Goal: Task Accomplishment & Management: Manage account settings

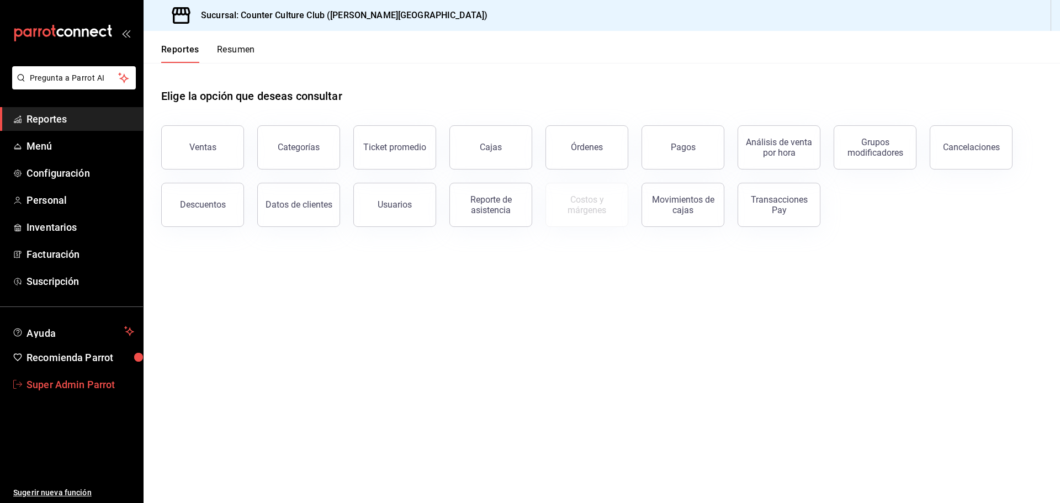
click at [55, 393] on link "Super Admin Parrot" at bounding box center [71, 385] width 143 height 24
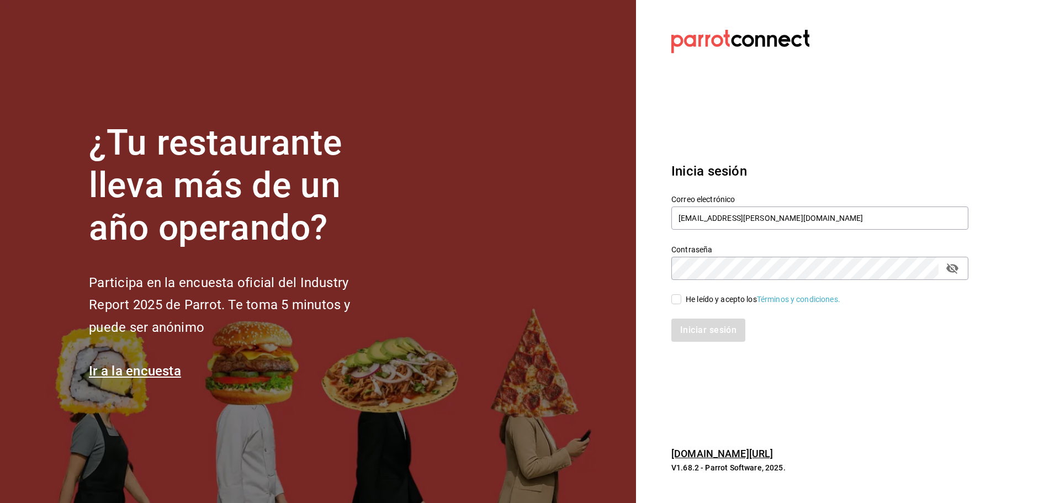
click at [679, 205] on div "Correo electrónico counter@lomas.com" at bounding box center [820, 212] width 297 height 37
click at [686, 219] on input "counter@lomas.com" at bounding box center [820, 218] width 297 height 23
type input "copounter@lomas.com"
click at [686, 219] on input "copounter@lomas.com" at bounding box center [820, 218] width 297 height 23
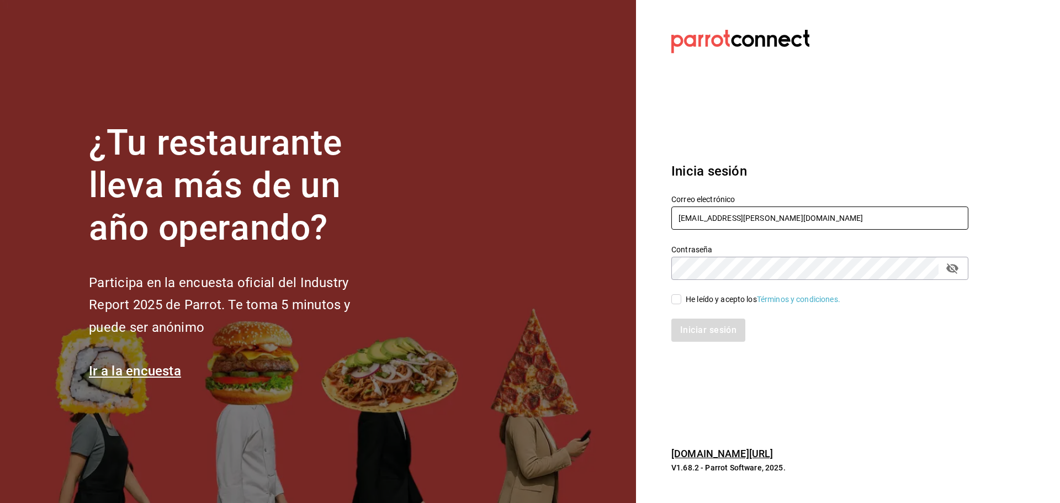
click at [686, 219] on input "copounter@lomas.com" at bounding box center [820, 218] width 297 height 23
type input "pollosperron@veracruz.com"
click at [688, 298] on div "He leído y acepto los Términos y condiciones." at bounding box center [763, 300] width 155 height 12
click at [681, 298] on input "He leído y acepto los Términos y condiciones." at bounding box center [677, 299] width 10 height 10
checkbox input "true"
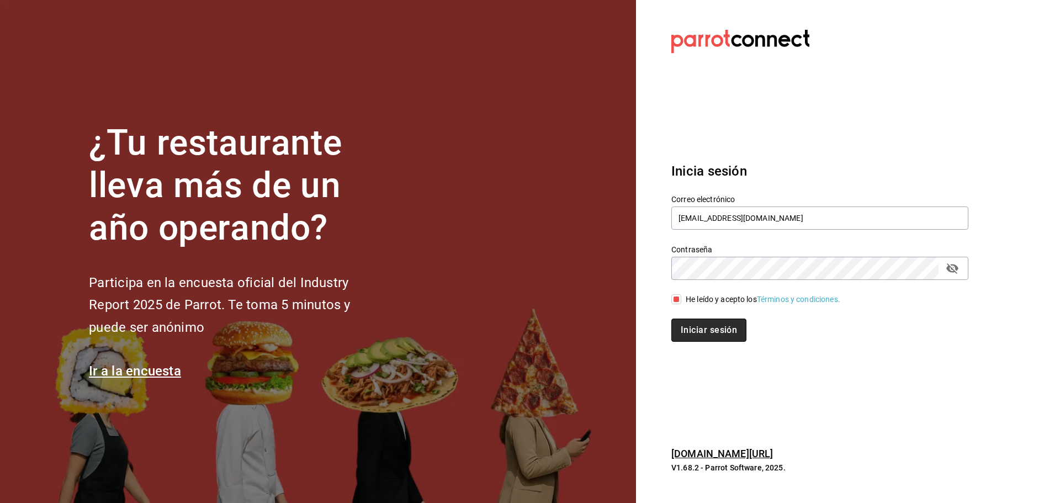
click at [706, 321] on button "Iniciar sesión" at bounding box center [709, 330] width 75 height 23
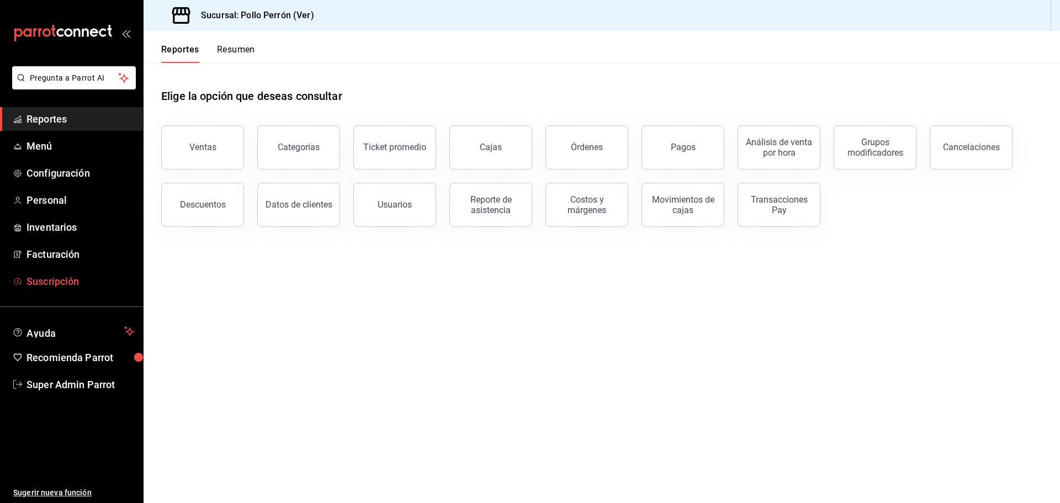
click at [77, 277] on span "Suscripción" at bounding box center [81, 281] width 108 height 15
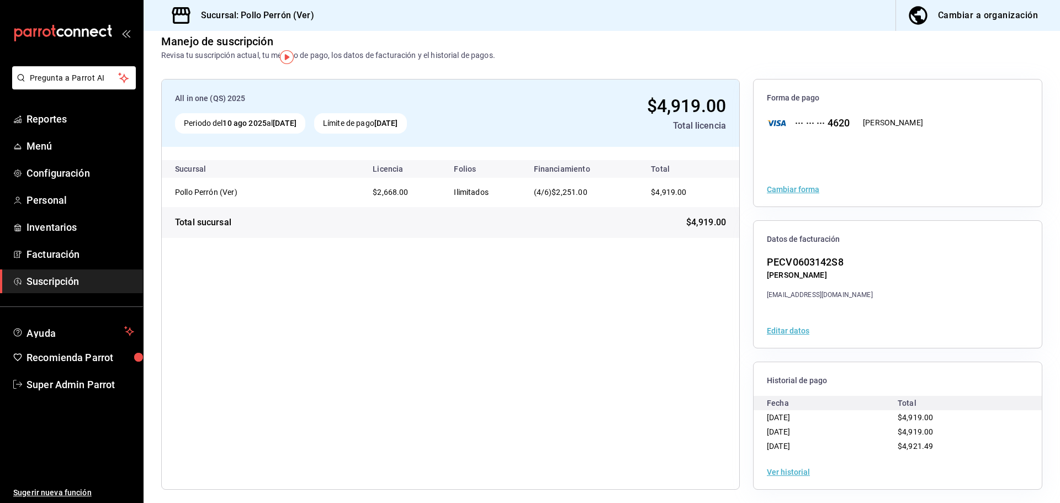
scroll to position [20, 0]
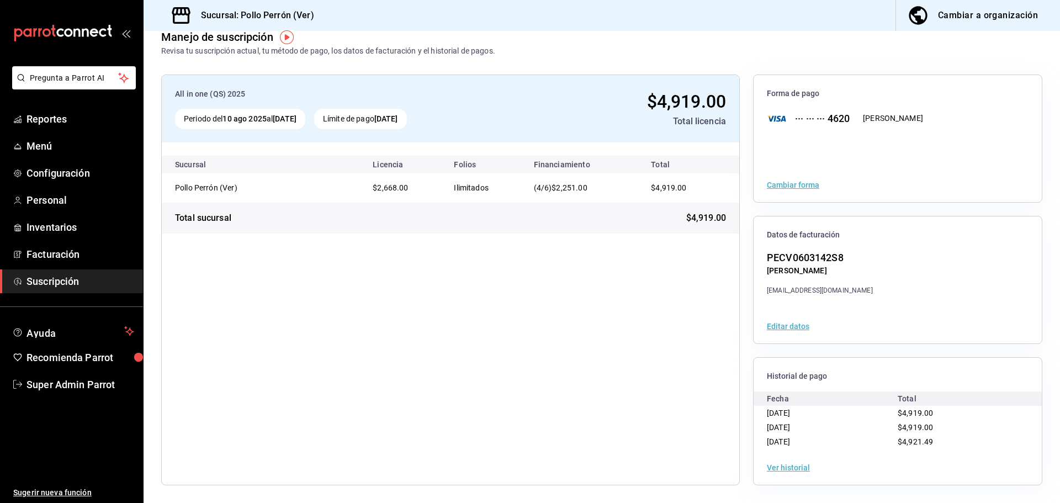
click at [787, 325] on button "Editar datos" at bounding box center [788, 326] width 43 height 8
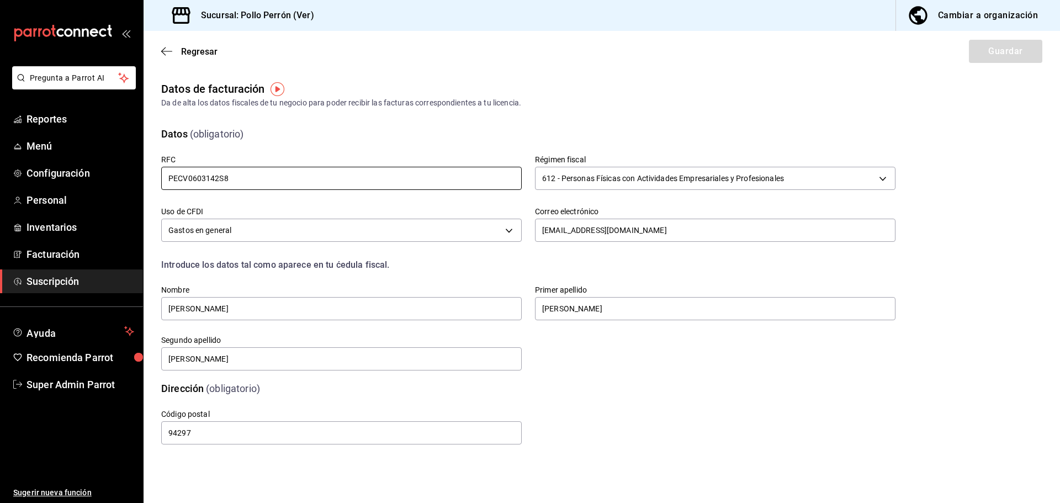
click at [245, 178] on input "PECV0603142S8" at bounding box center [341, 178] width 361 height 23
drag, startPoint x: 245, startPoint y: 178, endPoint x: 139, endPoint y: 183, distance: 105.6
click at [139, 183] on div "Pregunta a Parrot AI Reportes Menú Configuración Personal Inventarios Facturaci…" at bounding box center [530, 251] width 1060 height 503
click at [600, 116] on div "Datos (obligatorio)" at bounding box center [522, 127] width 748 height 28
click at [288, 176] on input "PECV0603142S8" at bounding box center [341, 178] width 361 height 23
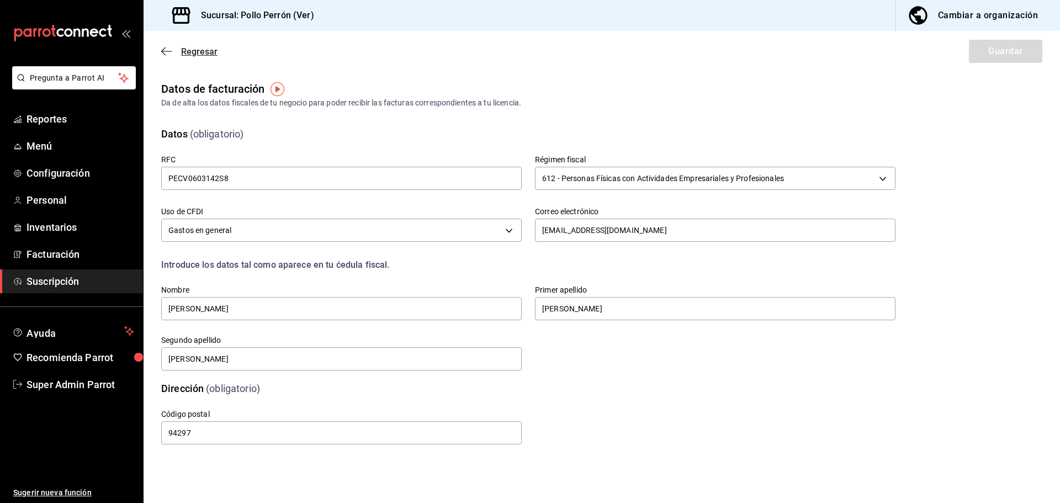
click at [191, 51] on span "Regresar" at bounding box center [199, 51] width 36 height 10
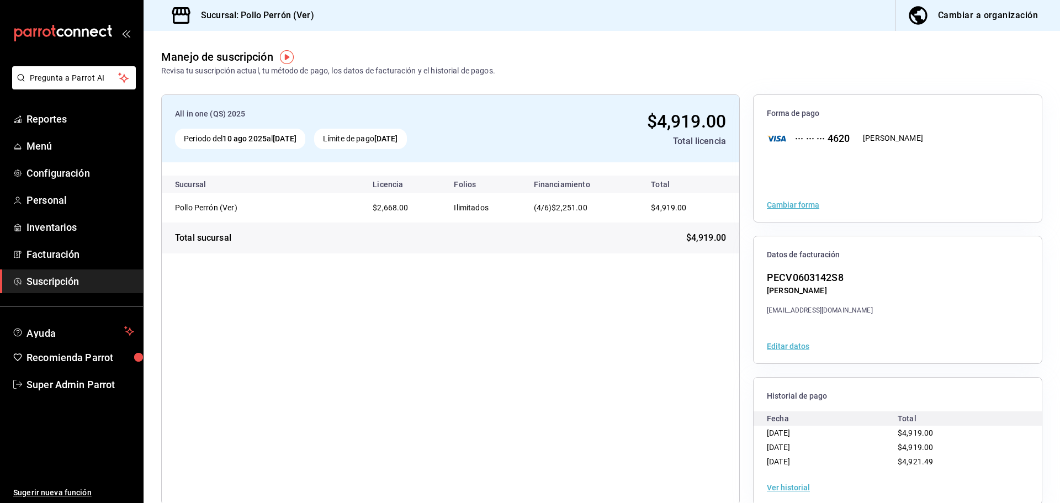
click at [87, 242] on ul "Reportes Menú Configuración Personal Inventarios Facturación Suscripción" at bounding box center [71, 200] width 143 height 186
click at [76, 255] on span "Facturación" at bounding box center [81, 254] width 108 height 15
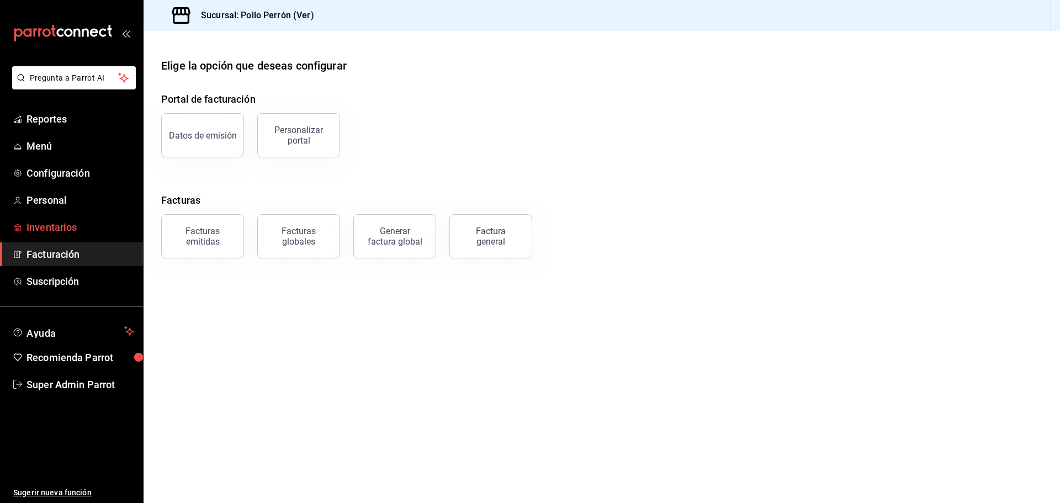
click at [80, 232] on span "Inventarios" at bounding box center [81, 227] width 108 height 15
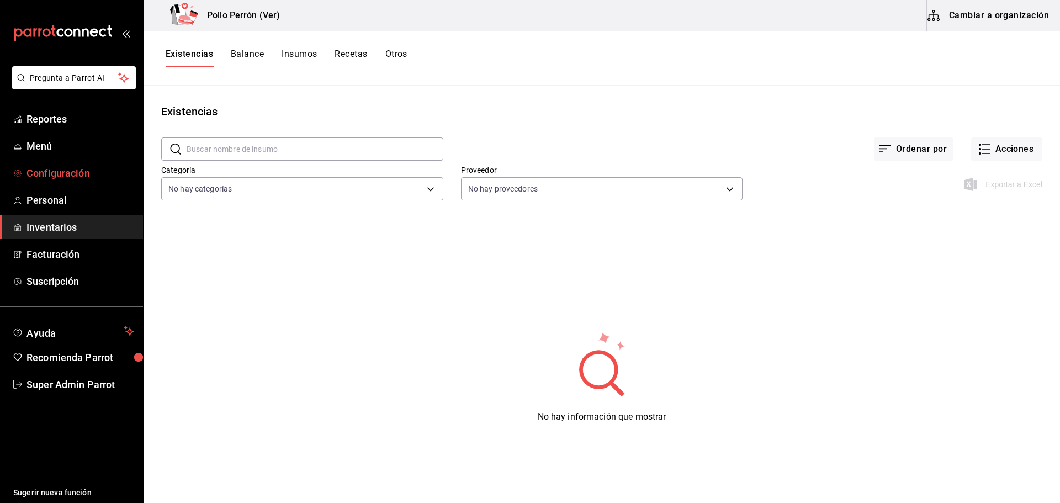
click at [62, 175] on span "Configuración" at bounding box center [81, 173] width 108 height 15
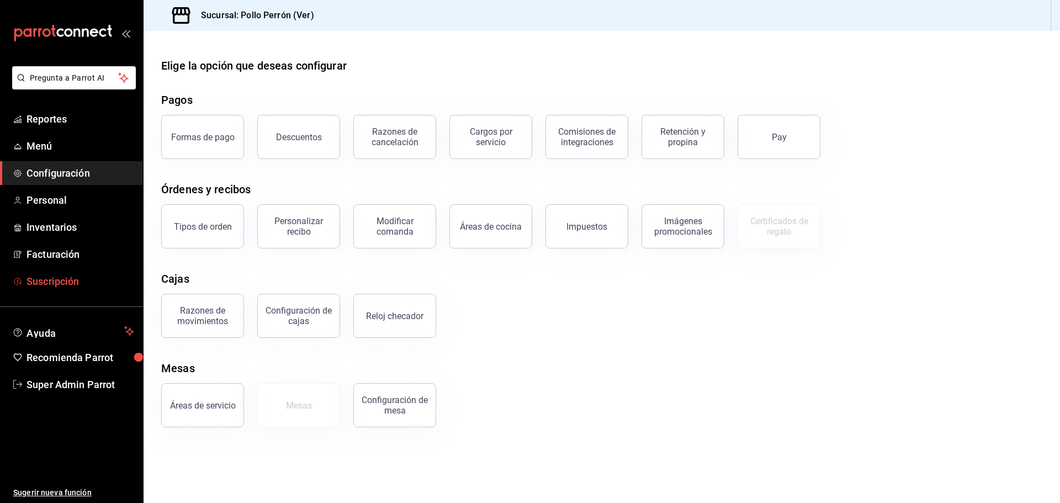
click at [61, 280] on span "Suscripción" at bounding box center [81, 281] width 108 height 15
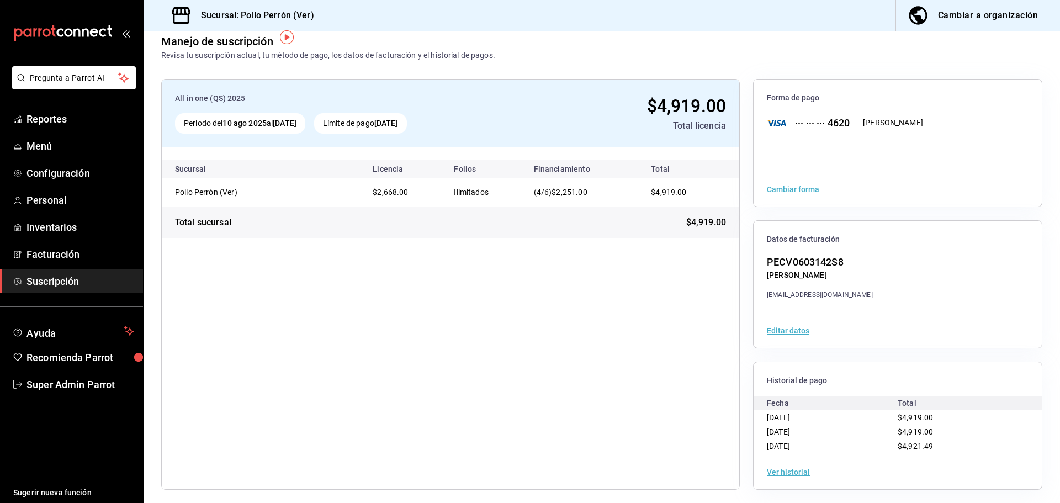
scroll to position [20, 0]
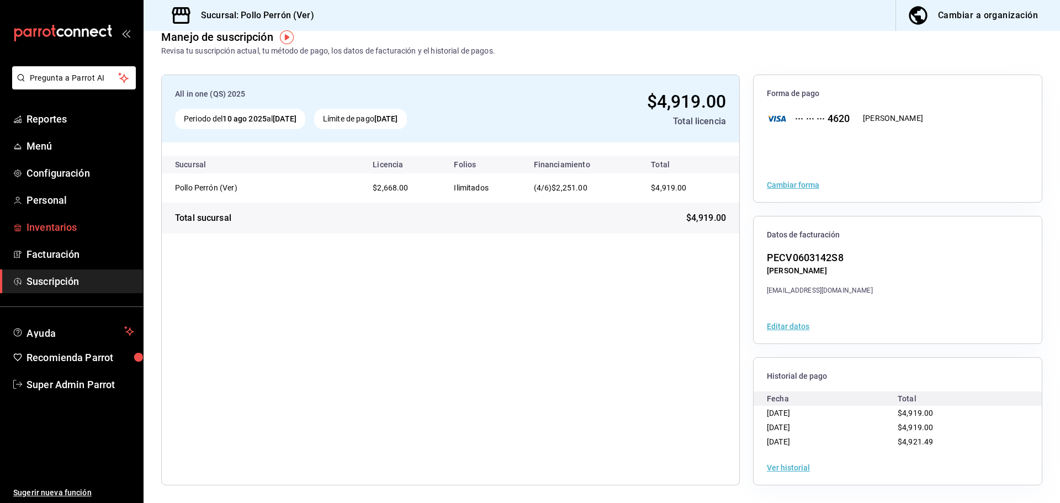
click at [59, 231] on span "Inventarios" at bounding box center [81, 227] width 108 height 15
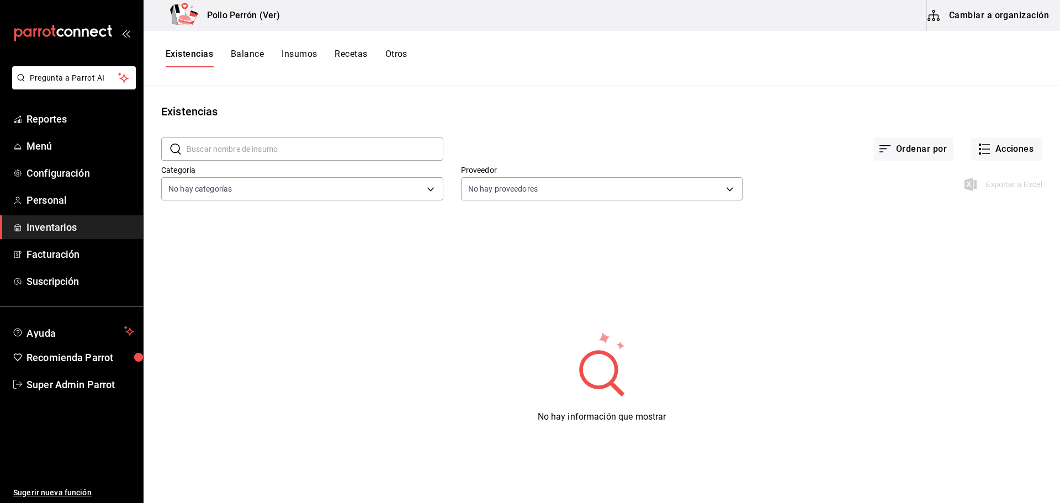
click at [249, 60] on button "Balance" at bounding box center [247, 58] width 33 height 19
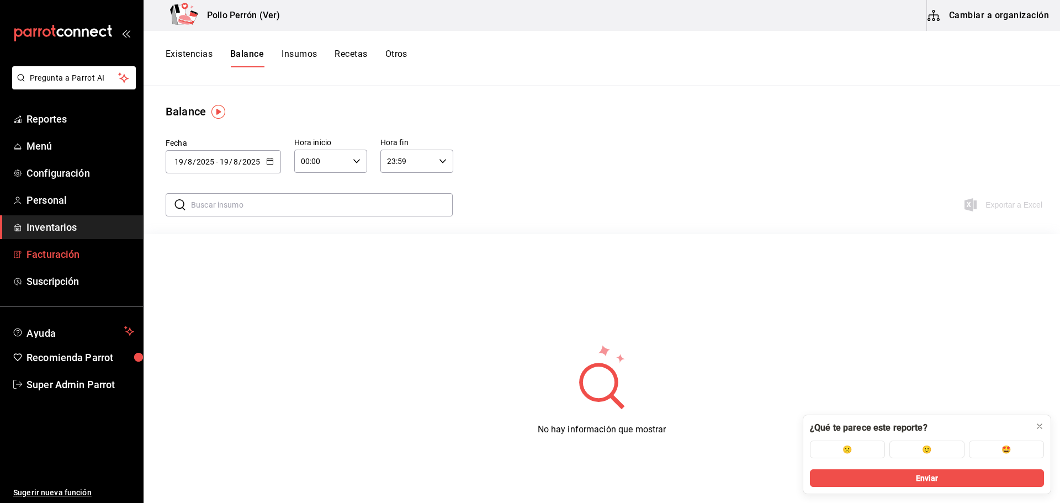
click at [55, 258] on span "Facturación" at bounding box center [81, 254] width 108 height 15
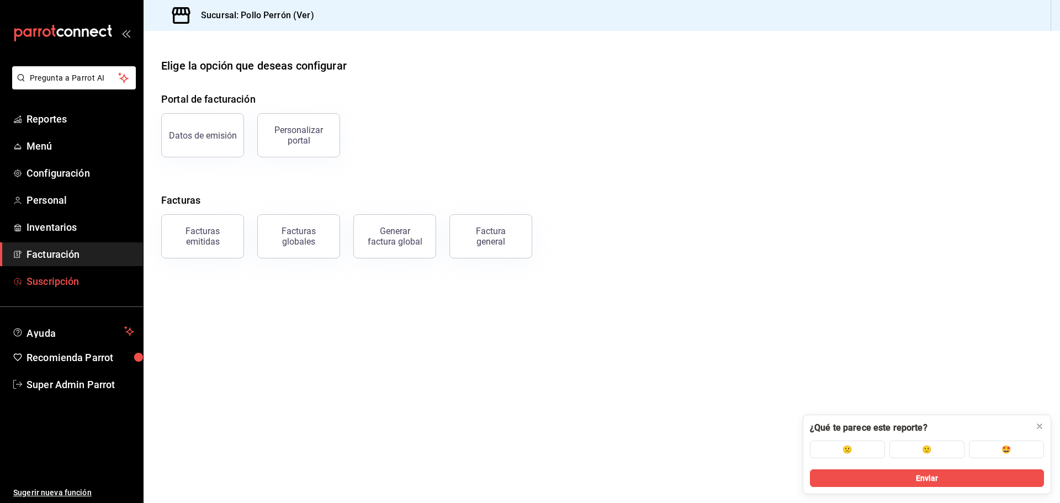
click at [59, 284] on span "Suscripción" at bounding box center [81, 281] width 108 height 15
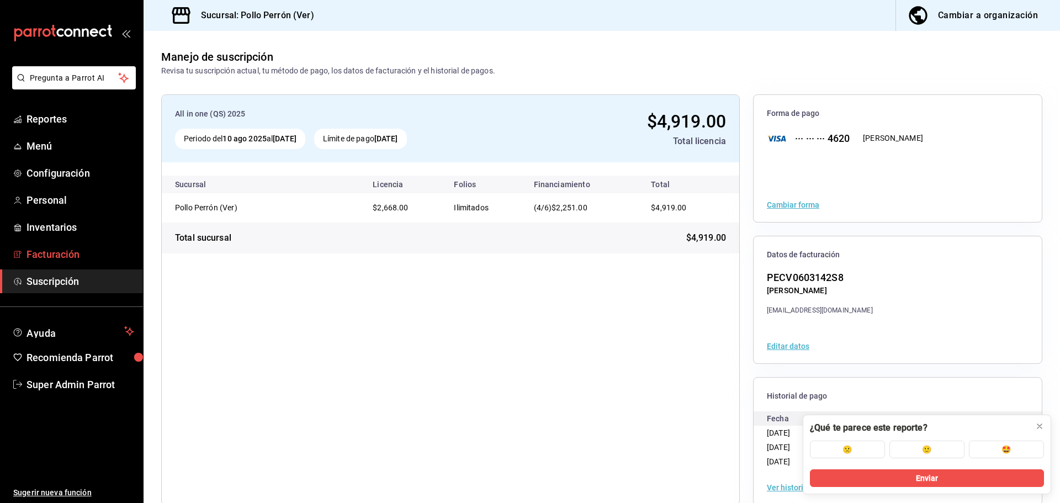
click at [61, 259] on span "Facturación" at bounding box center [81, 254] width 108 height 15
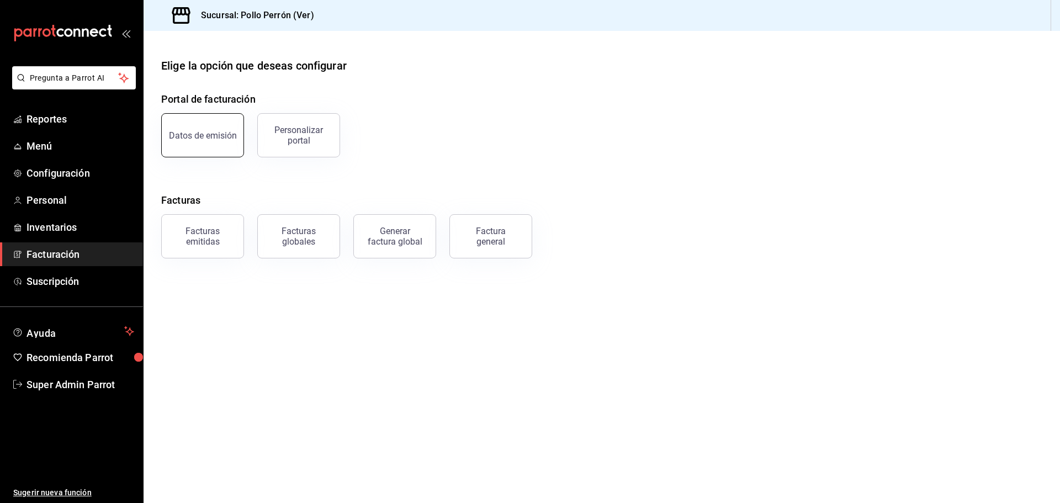
click at [212, 150] on button "Datos de emisión" at bounding box center [202, 135] width 83 height 44
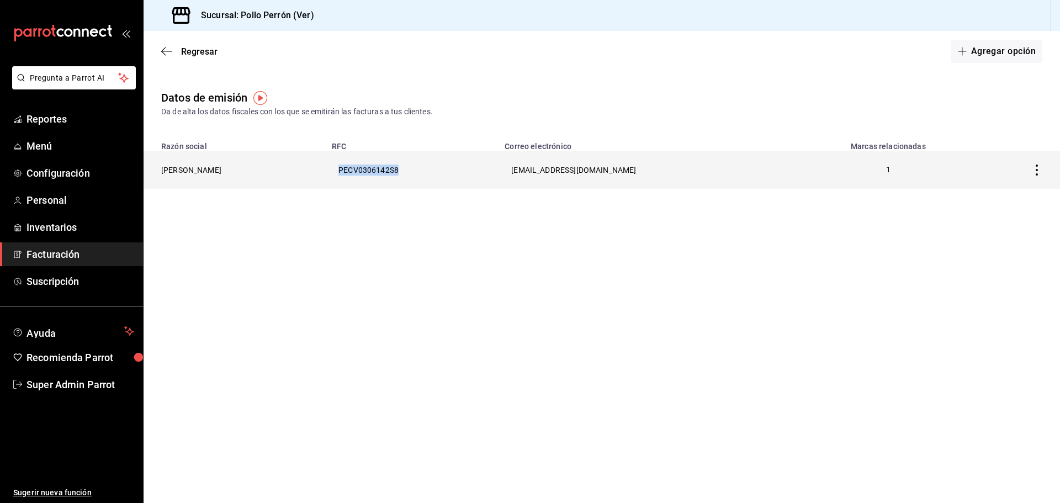
drag, startPoint x: 506, startPoint y: 171, endPoint x: 435, endPoint y: 174, distance: 71.8
click at [435, 174] on th "PECV0306142S8" at bounding box center [411, 170] width 173 height 38
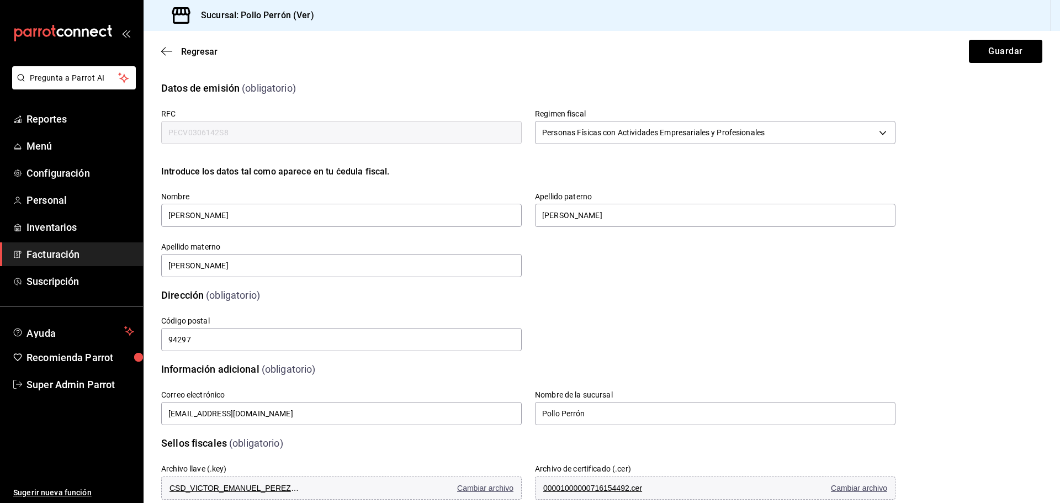
click at [248, 129] on input "PECV0306142S8" at bounding box center [341, 132] width 361 height 23
click at [172, 52] on span "Regresar" at bounding box center [189, 51] width 56 height 10
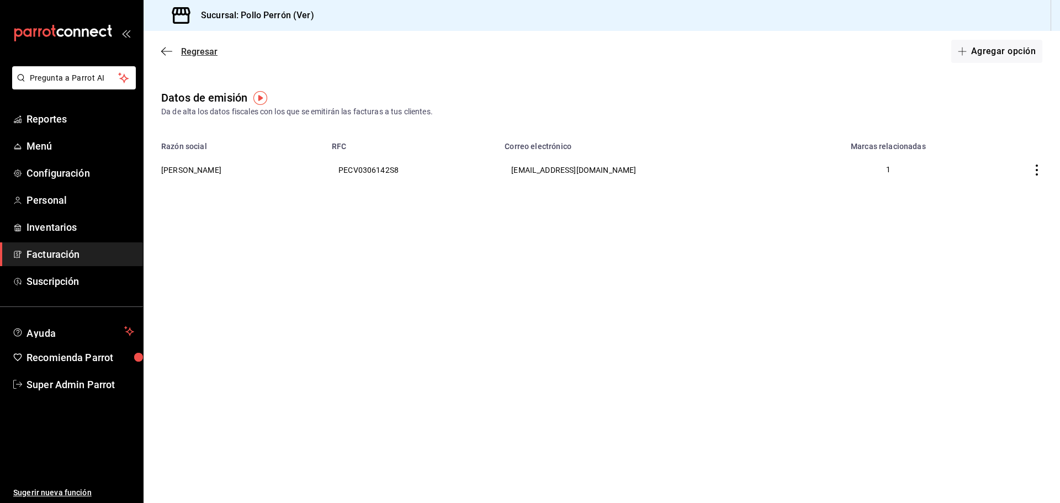
click at [173, 54] on span "Regresar" at bounding box center [189, 51] width 56 height 10
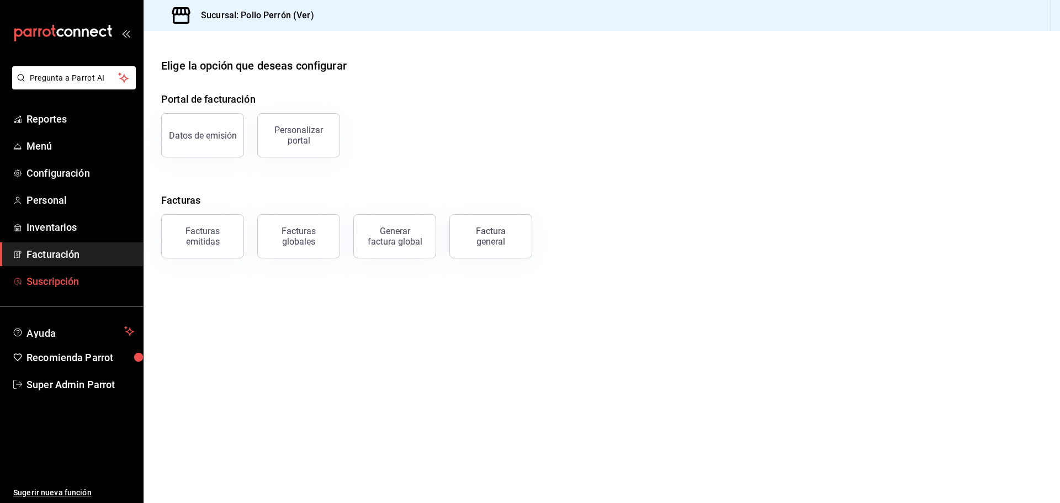
click at [89, 276] on span "Suscripción" at bounding box center [81, 281] width 108 height 15
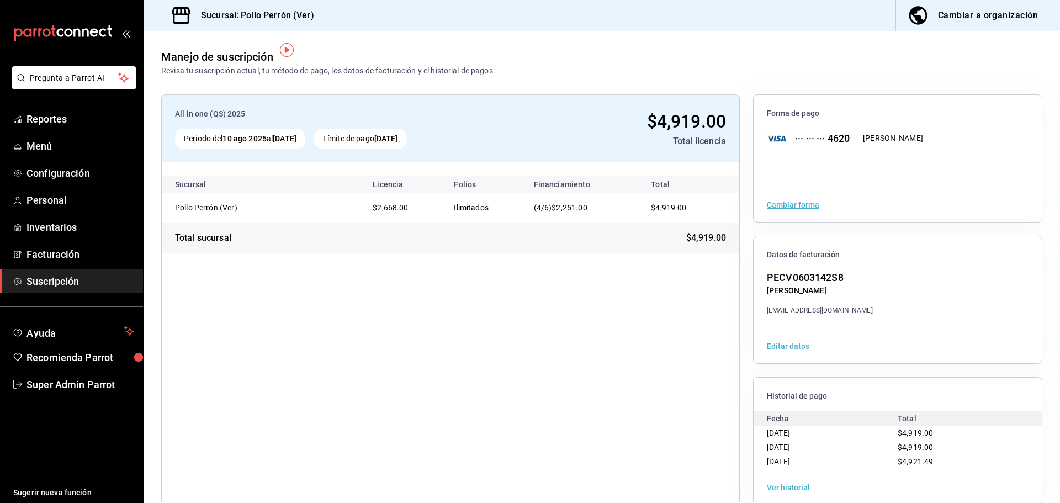
scroll to position [20, 0]
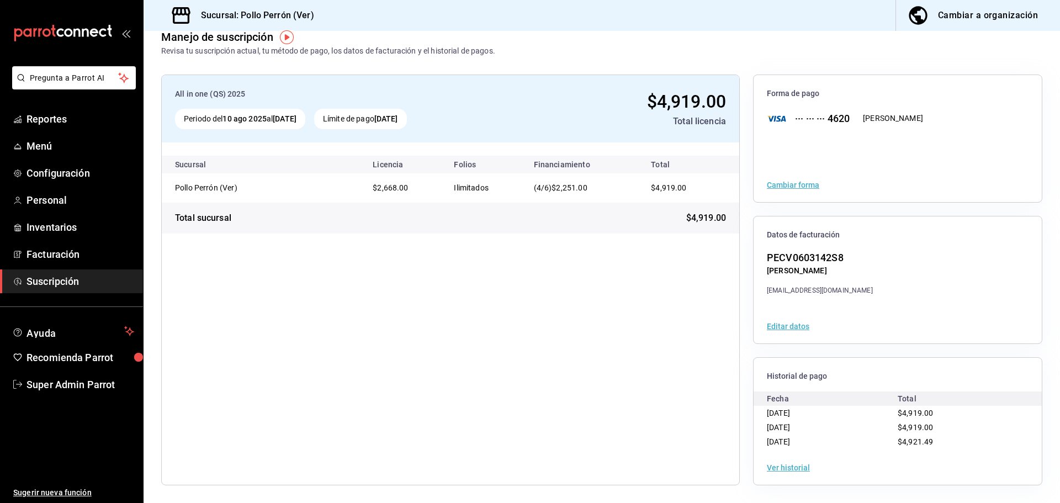
click at [792, 327] on button "Editar datos" at bounding box center [788, 326] width 43 height 8
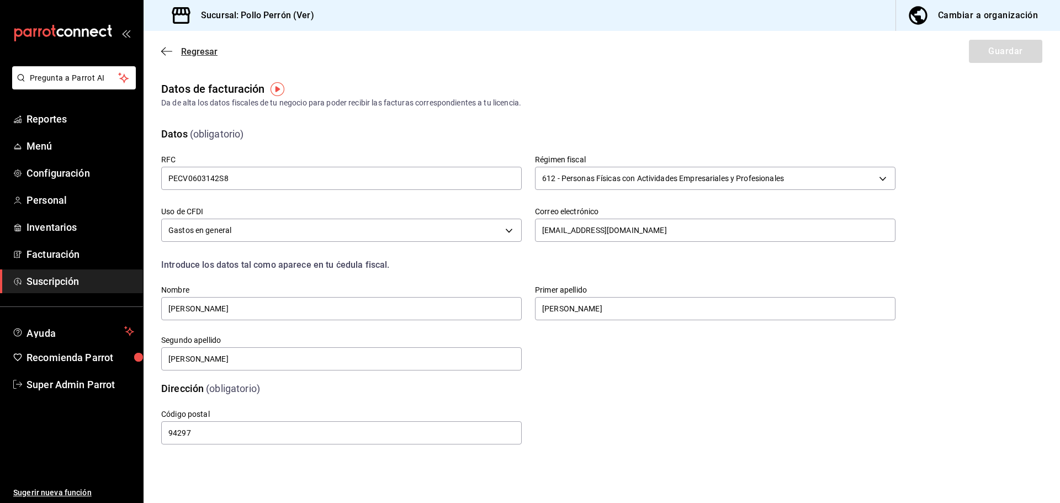
click at [168, 49] on icon "button" at bounding box center [166, 51] width 11 height 10
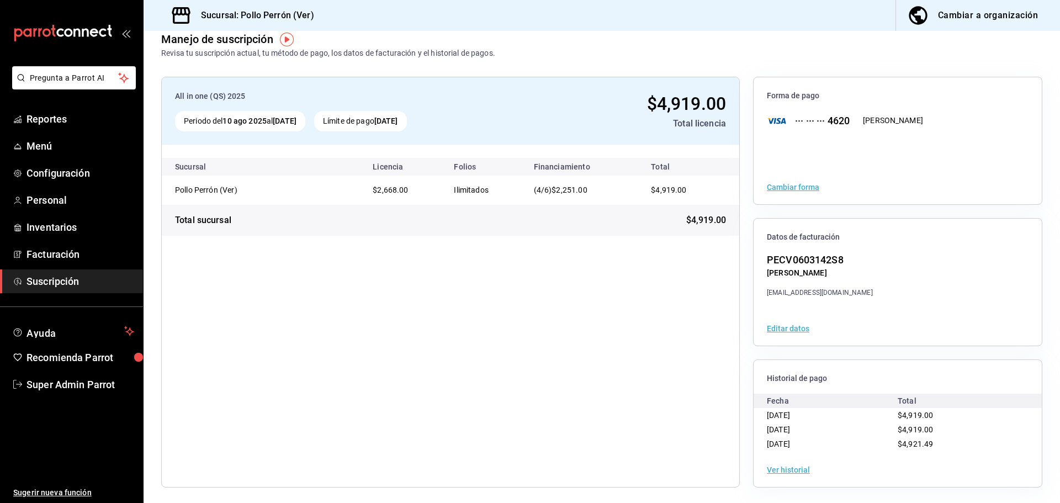
click at [780, 326] on button "Editar datos" at bounding box center [788, 329] width 43 height 8
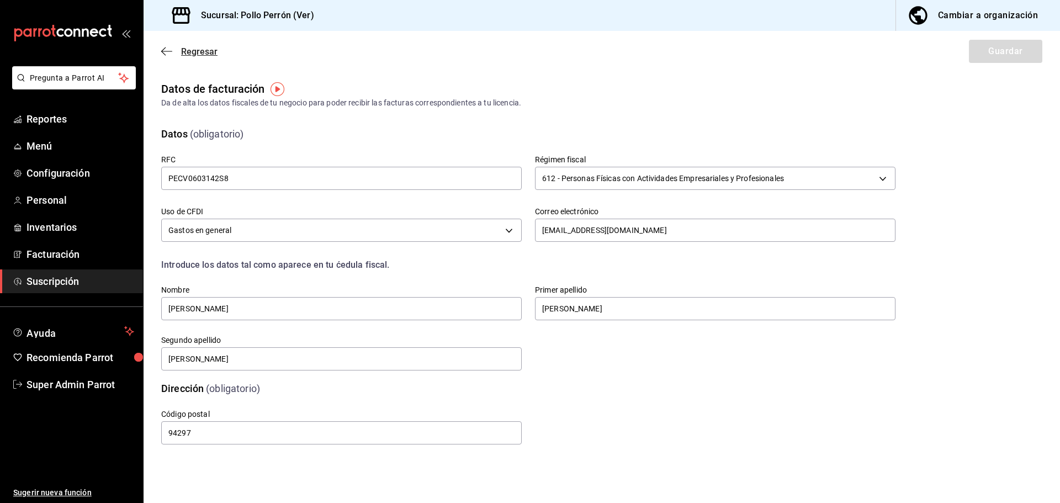
click at [163, 48] on icon "button" at bounding box center [166, 51] width 11 height 10
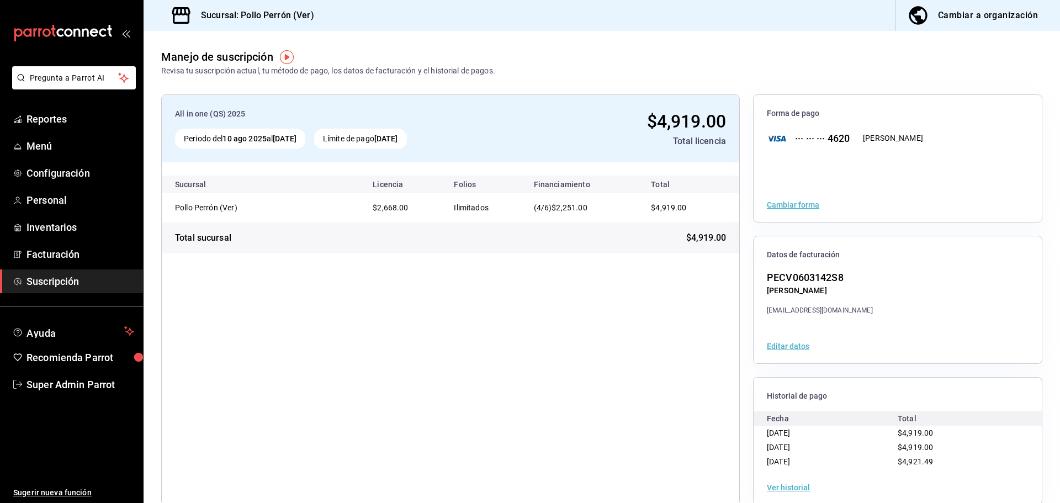
click at [788, 347] on button "Editar datos" at bounding box center [788, 346] width 43 height 8
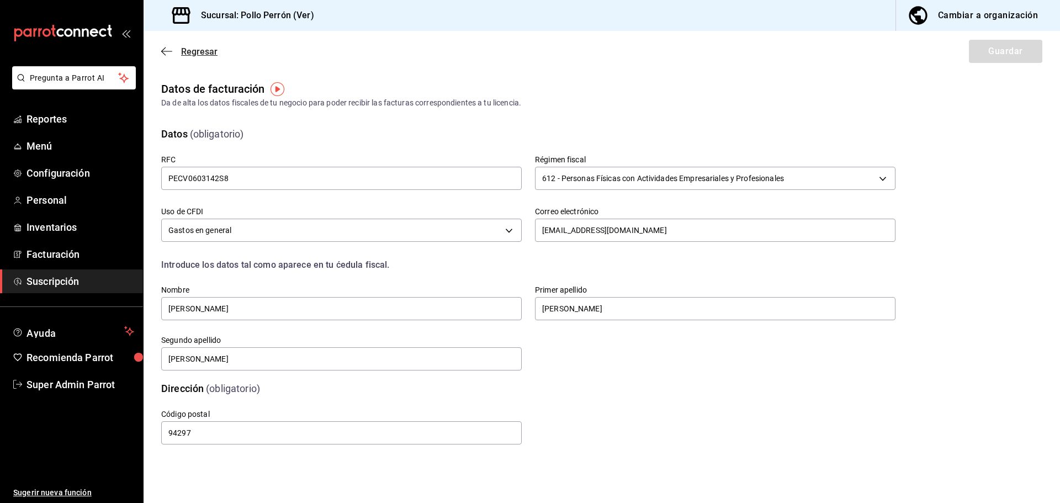
click at [167, 48] on icon "button" at bounding box center [166, 51] width 11 height 10
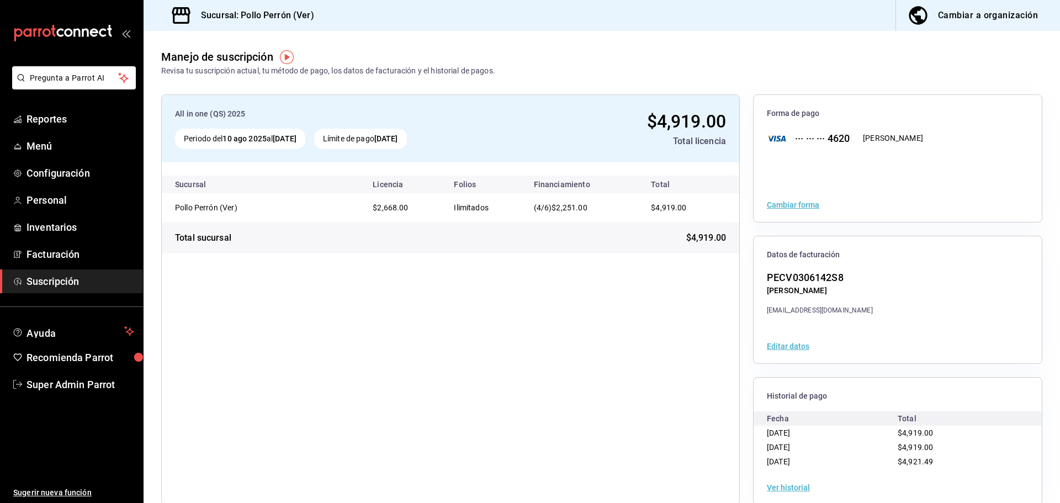
click at [797, 347] on button "Editar datos" at bounding box center [788, 346] width 43 height 8
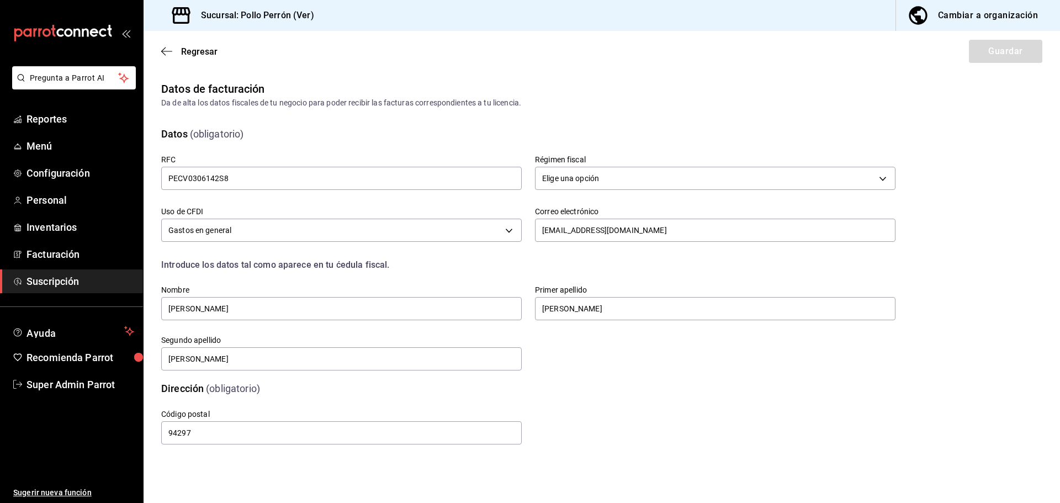
type input "612"
click at [199, 47] on span "Regresar" at bounding box center [199, 51] width 36 height 10
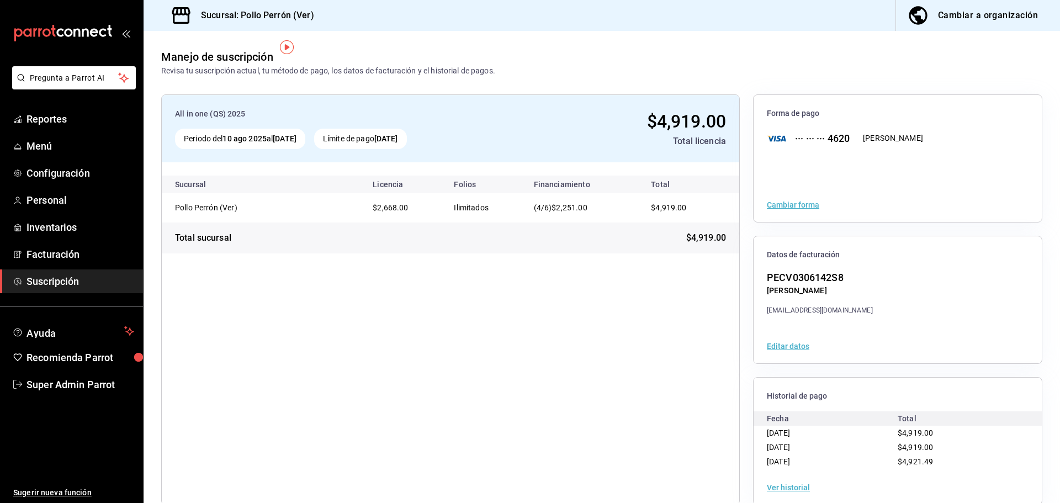
scroll to position [20, 0]
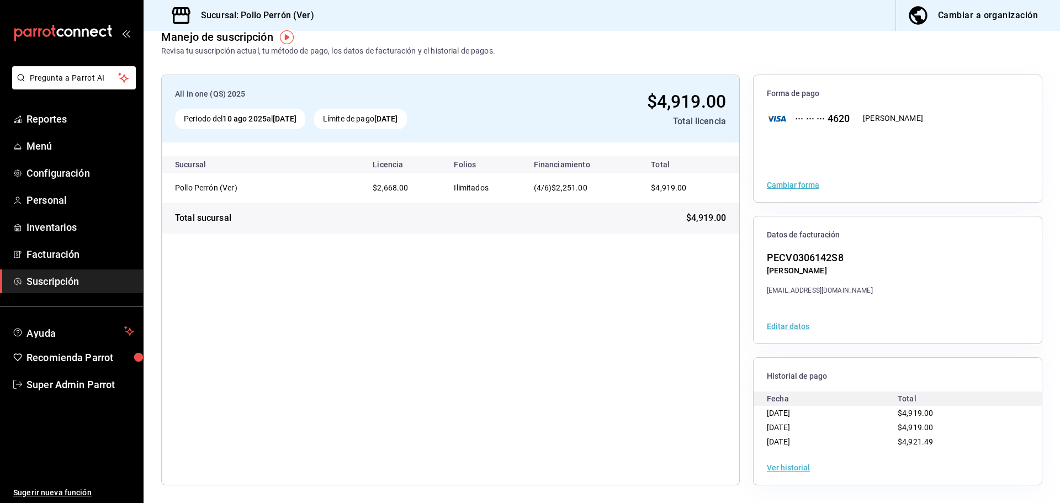
click at [781, 474] on div "Ver historial" at bounding box center [898, 468] width 288 height 34
click at [780, 467] on button "Ver historial" at bounding box center [788, 468] width 43 height 8
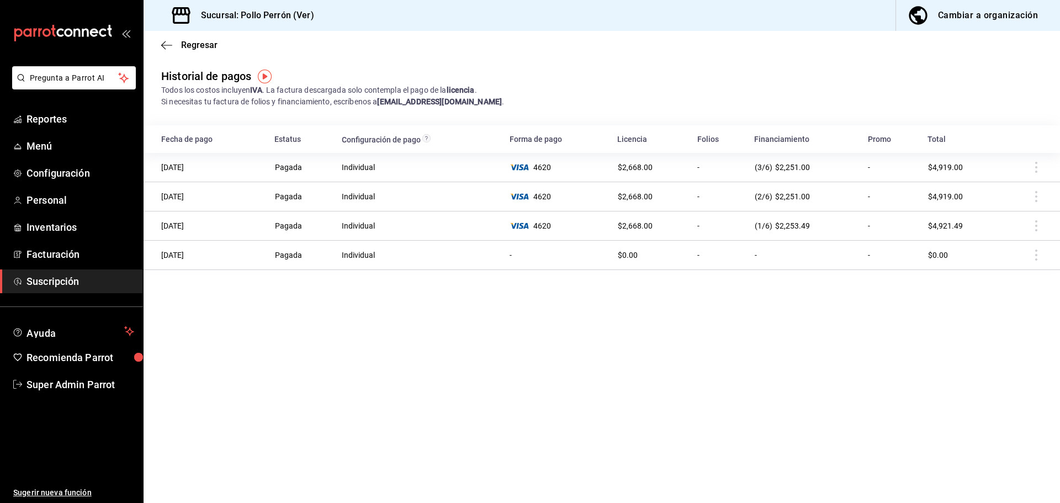
click at [1037, 166] on td at bounding box center [1030, 167] width 59 height 29
click at [192, 49] on span "Regresar" at bounding box center [199, 45] width 36 height 10
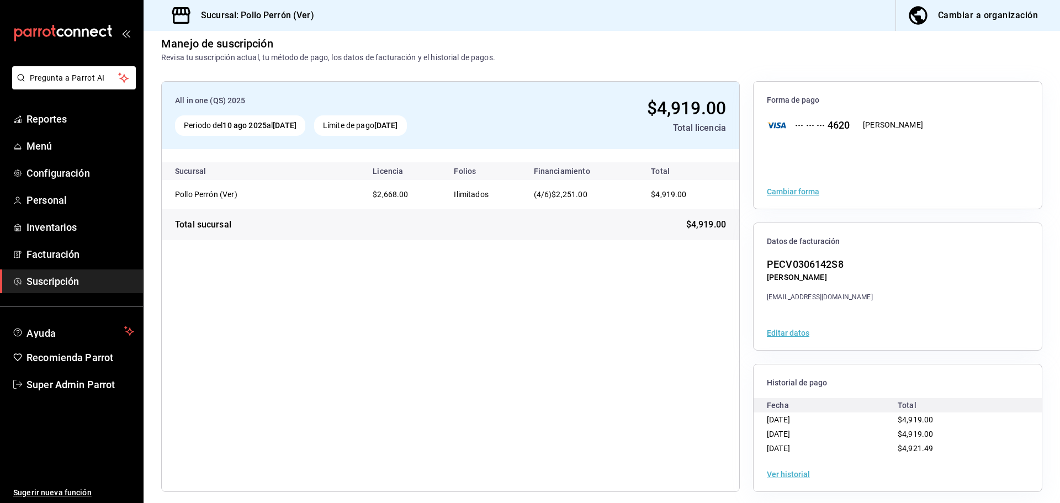
scroll to position [20, 0]
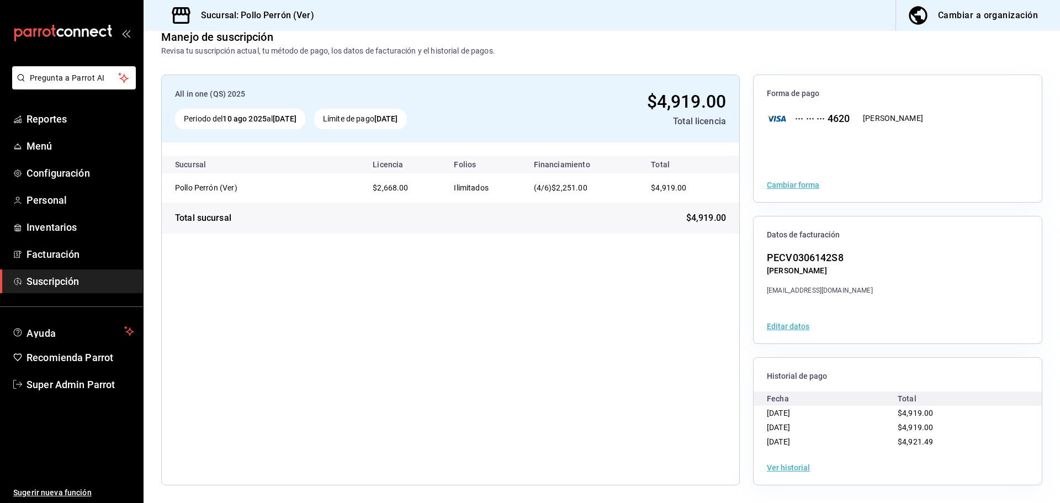
click at [776, 466] on button "Ver historial" at bounding box center [788, 468] width 43 height 8
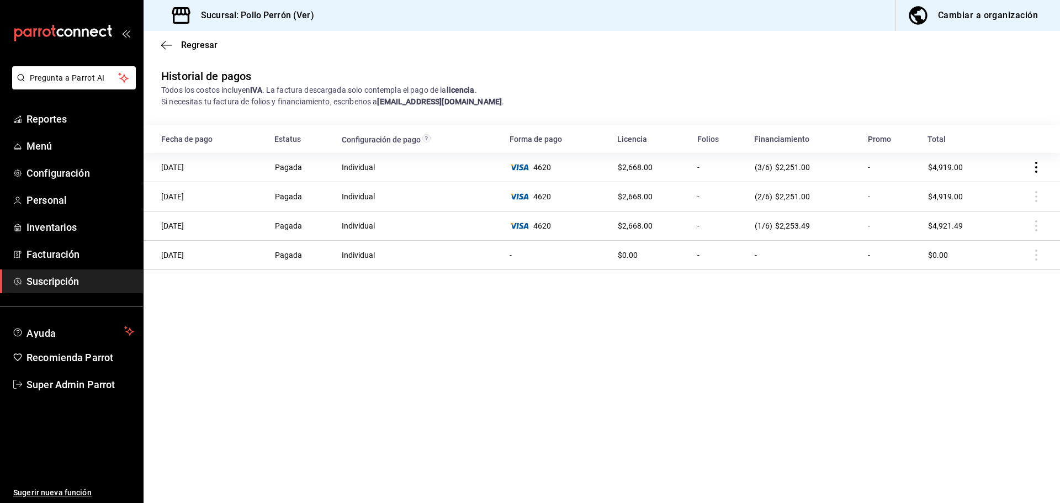
click at [1035, 171] on icon "actions" at bounding box center [1036, 167] width 11 height 11
click at [833, 351] on div at bounding box center [530, 251] width 1060 height 503
click at [961, 195] on span "$4,919.00" at bounding box center [945, 196] width 35 height 9
click at [1040, 197] on td at bounding box center [1030, 196] width 59 height 29
click at [1027, 160] on td at bounding box center [1030, 167] width 59 height 29
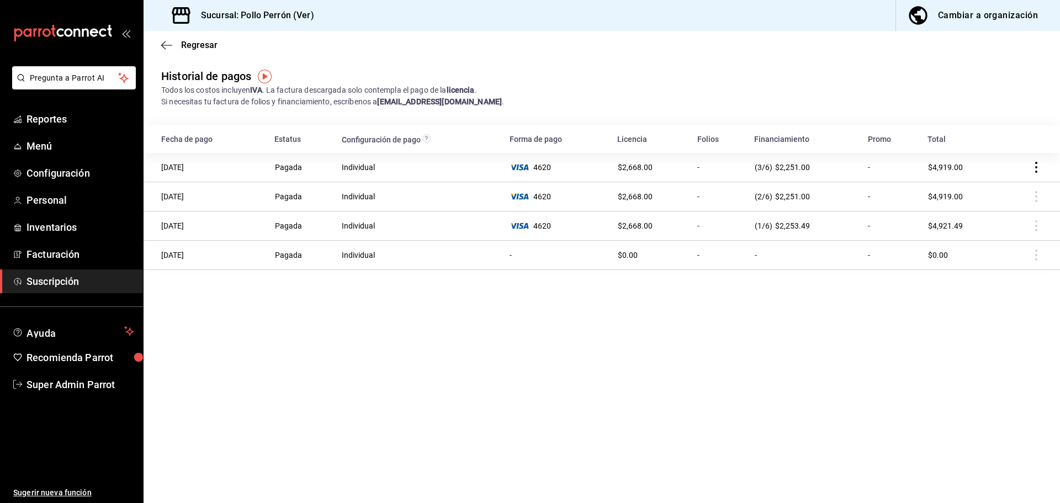
click at [1034, 191] on td at bounding box center [1030, 196] width 59 height 29
click at [1034, 177] on td at bounding box center [1030, 167] width 59 height 29
click at [1040, 172] on icon "actions" at bounding box center [1036, 167] width 11 height 11
click at [889, 338] on div at bounding box center [530, 251] width 1060 height 503
click at [1038, 165] on icon "actions" at bounding box center [1036, 167] width 11 height 11
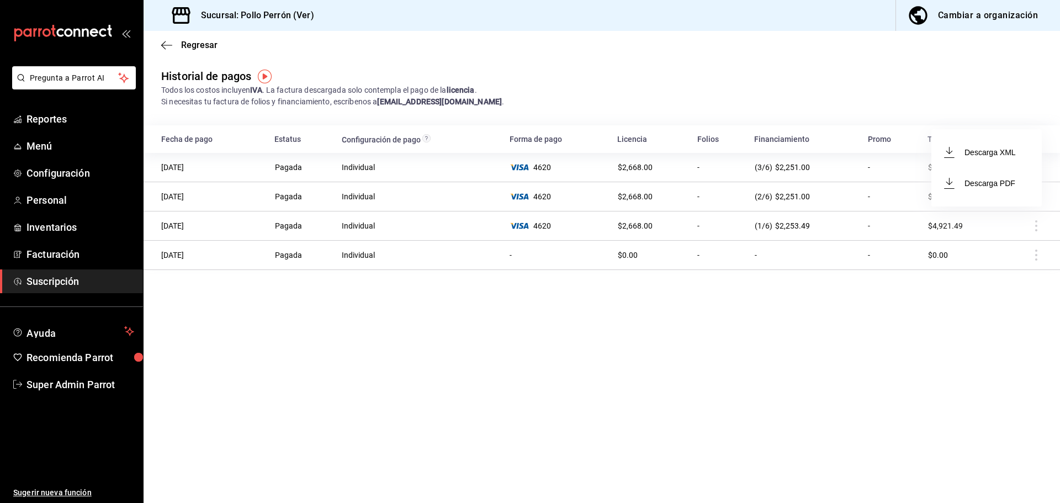
click at [598, 57] on div at bounding box center [530, 251] width 1060 height 503
click at [1043, 198] on td at bounding box center [1030, 196] width 59 height 29
click at [1038, 169] on icon "actions" at bounding box center [1036, 167] width 11 height 11
click at [982, 190] on li "Descarga PDF" at bounding box center [987, 183] width 110 height 31
